Goal: Information Seeking & Learning: Learn about a topic

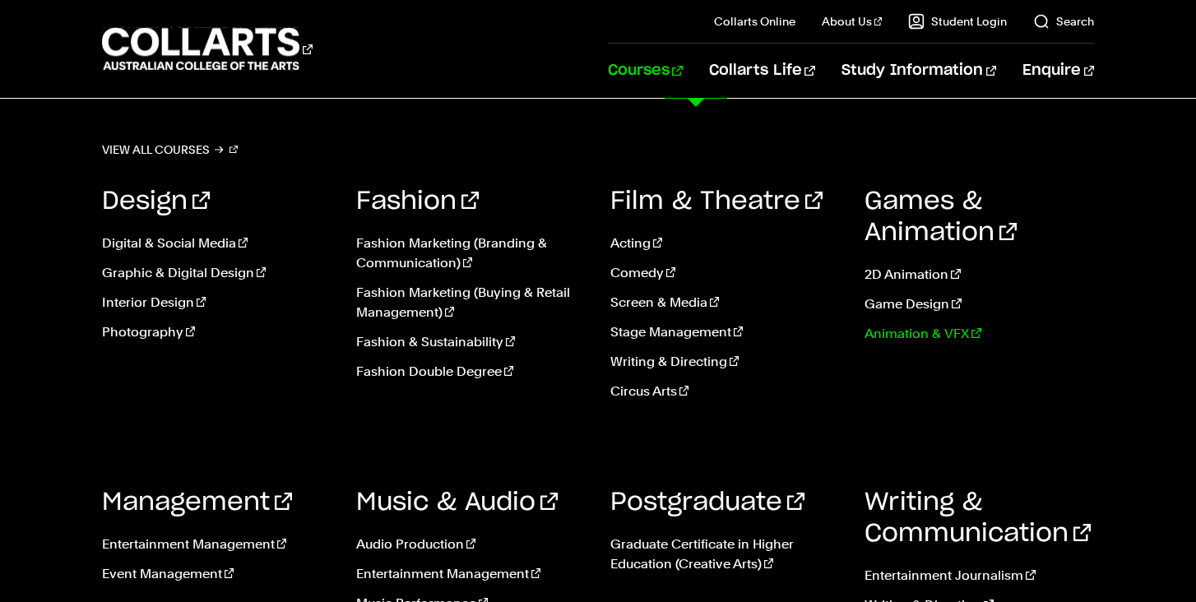
scroll to position [904, 0]
click at [188, 567] on link "Event Management" at bounding box center [217, 575] width 230 height 20
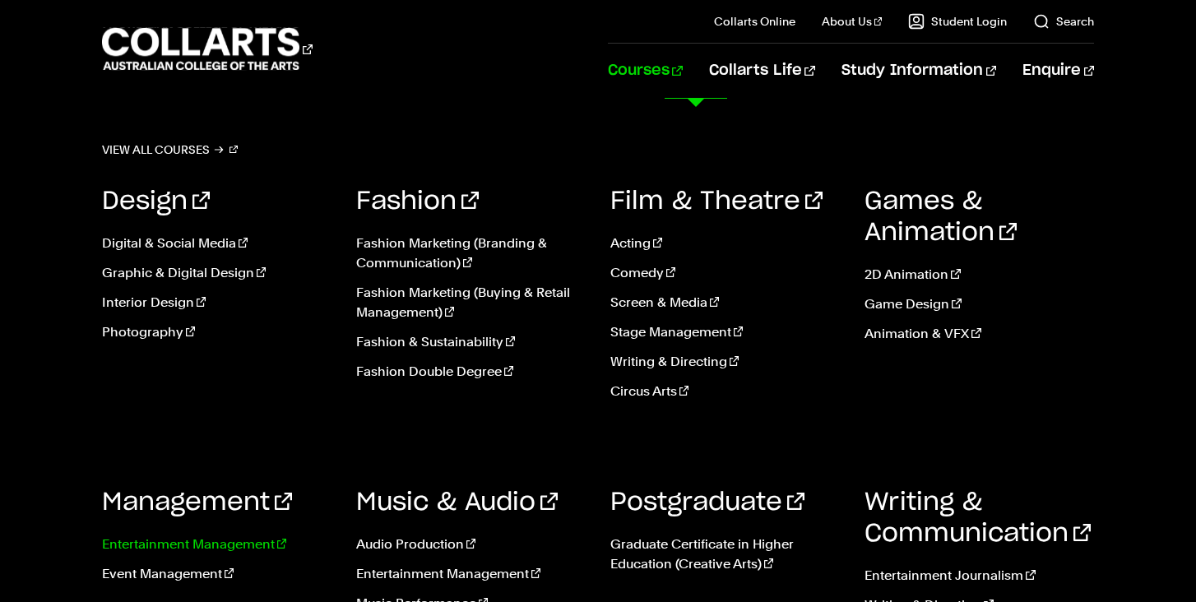
click at [180, 541] on link "Entertainment Management" at bounding box center [217, 545] width 230 height 20
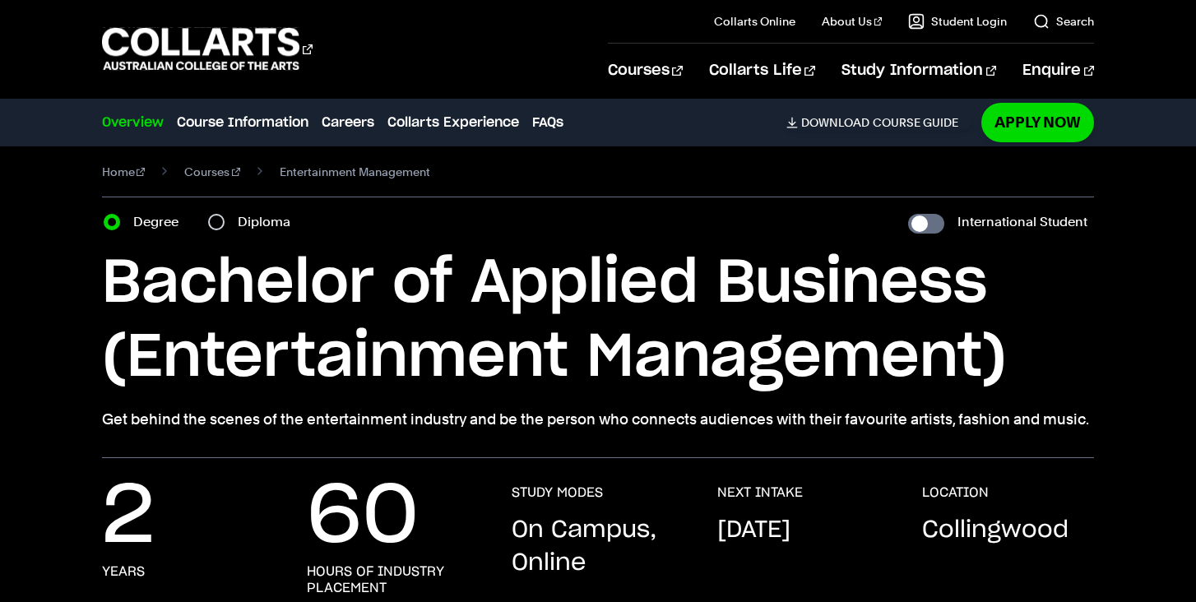
scroll to position [12, 0]
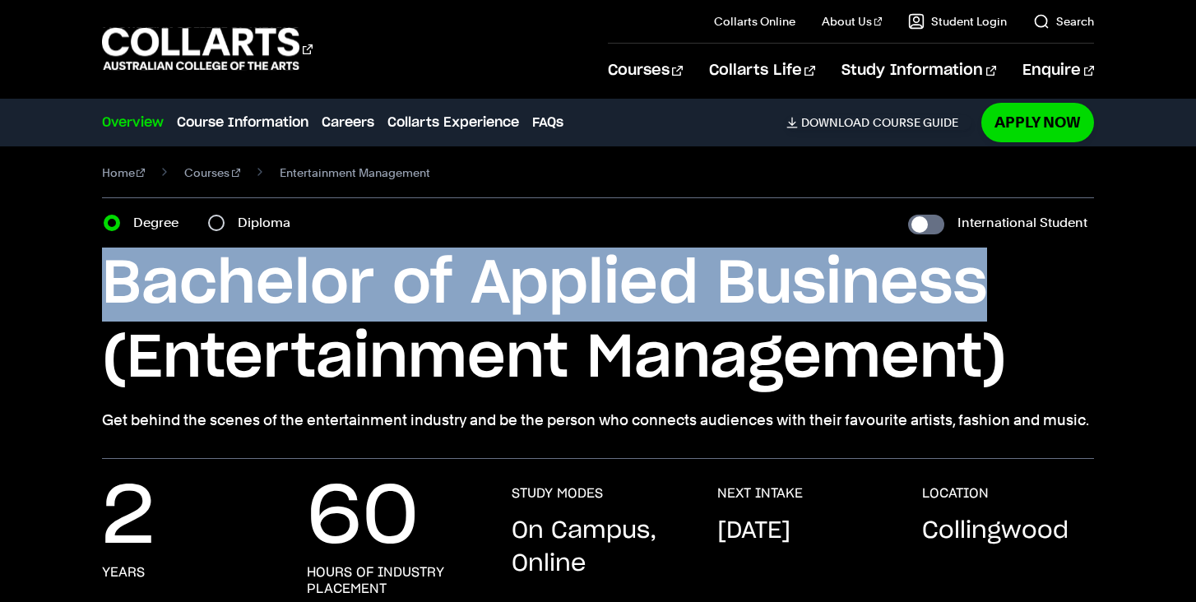
drag, startPoint x: 103, startPoint y: 281, endPoint x: 1042, endPoint y: 282, distance: 938.9
click at [1042, 282] on h1 "Bachelor of Applied Business (Entertainment Management)" at bounding box center [598, 322] width 993 height 148
copy h1 "Bachelor of Applied Business"
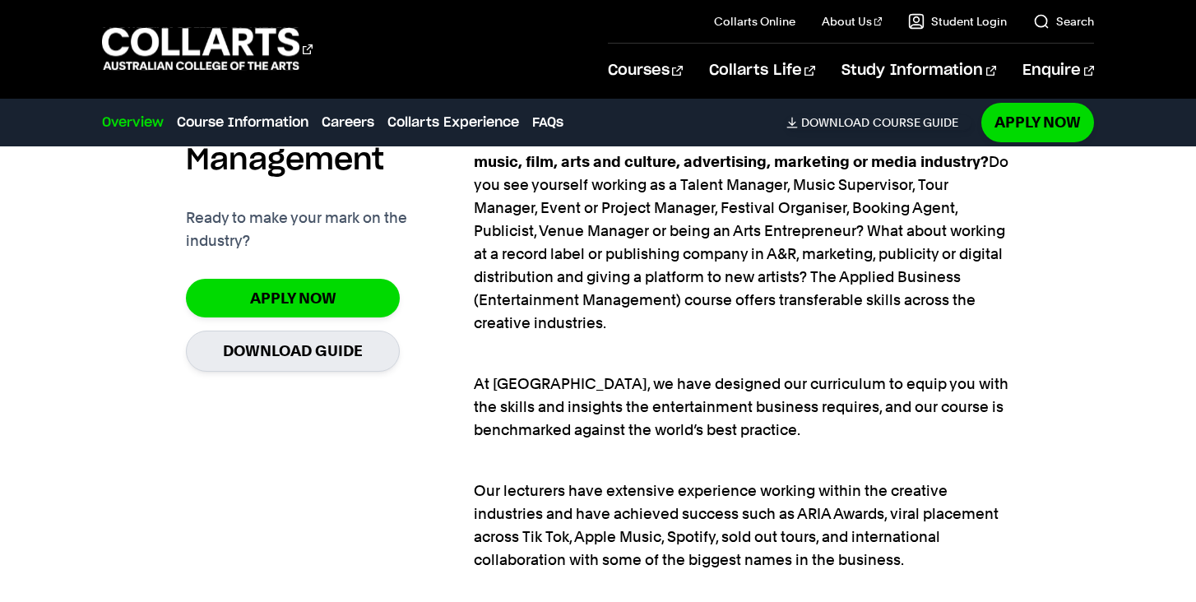
scroll to position [1180, 0]
